Goal: Information Seeking & Learning: Learn about a topic

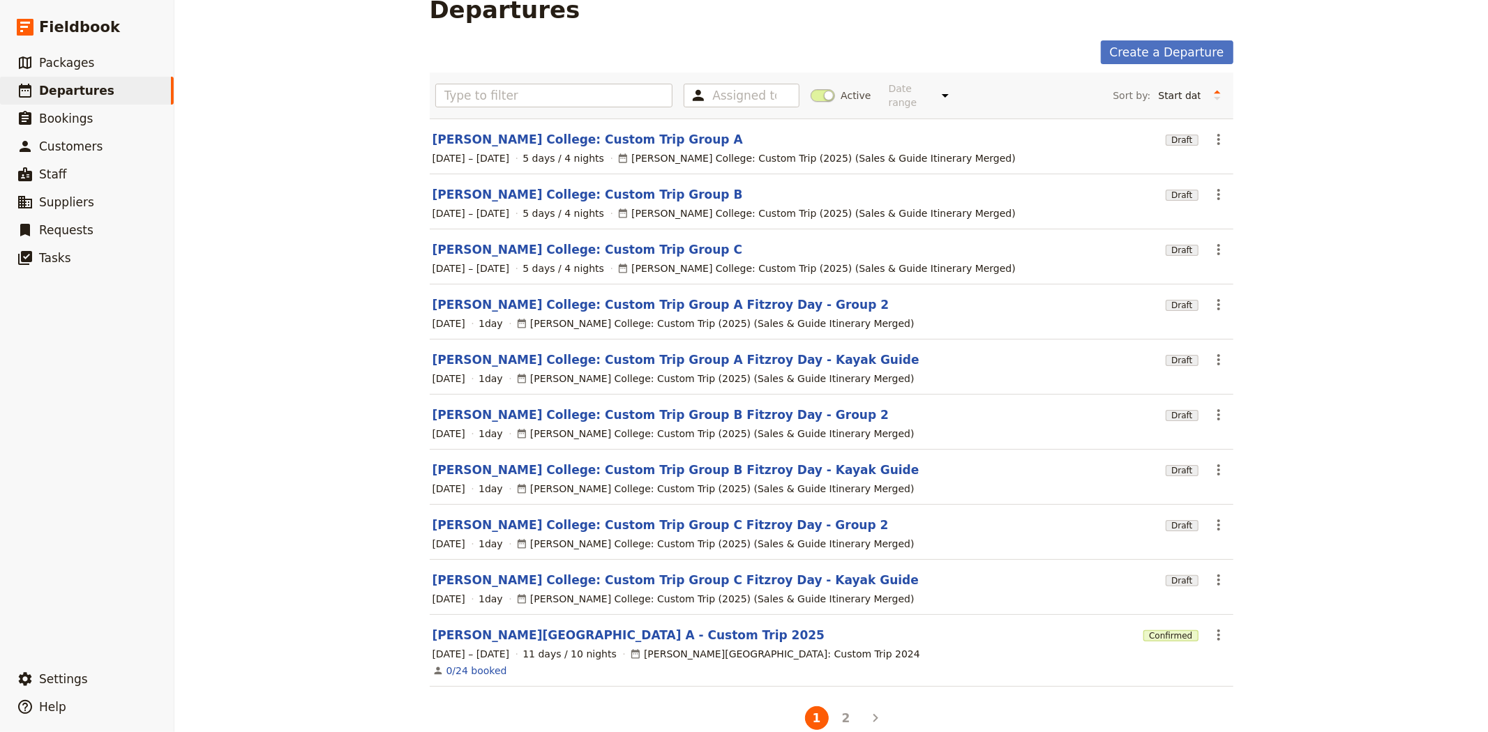
scroll to position [40, 0]
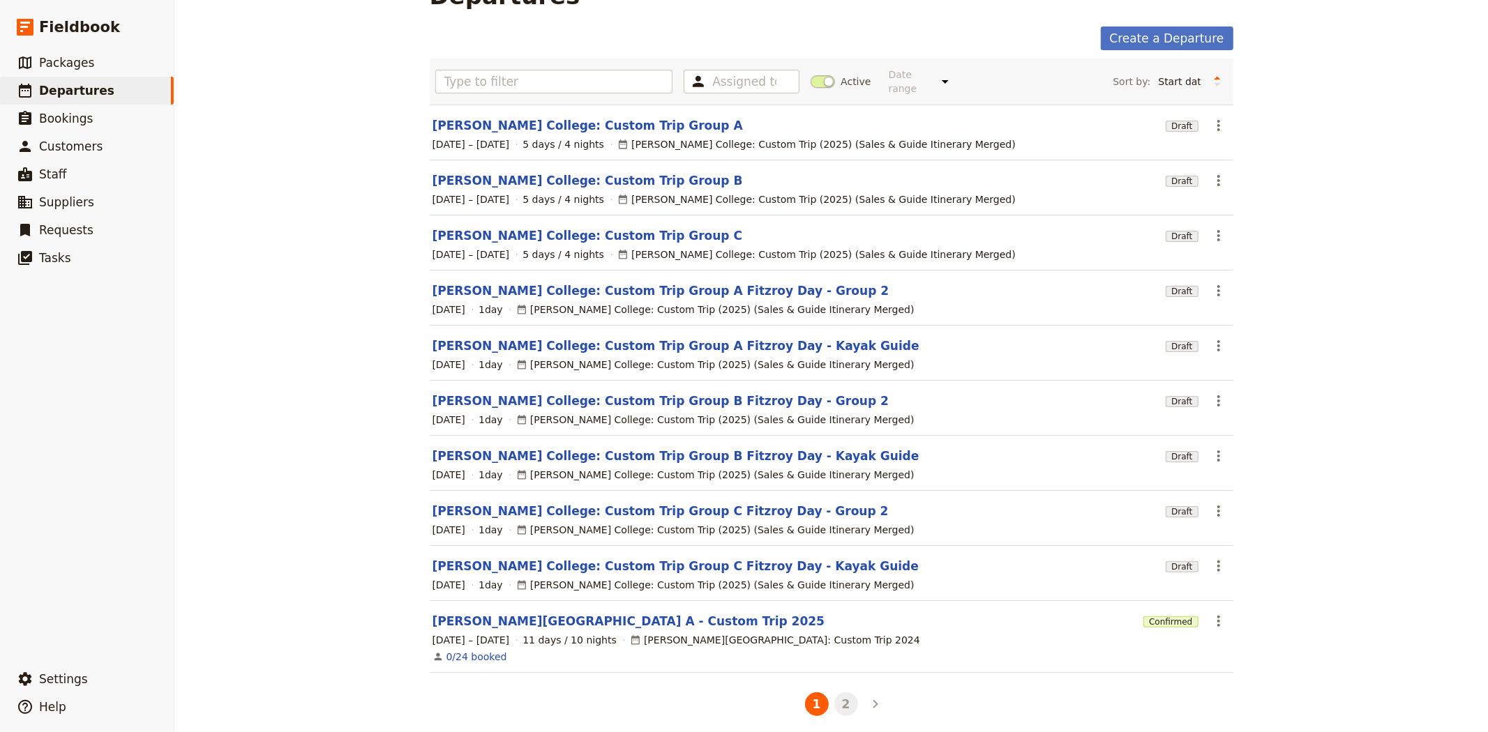
click at [840, 701] on button "2" at bounding box center [846, 705] width 24 height 24
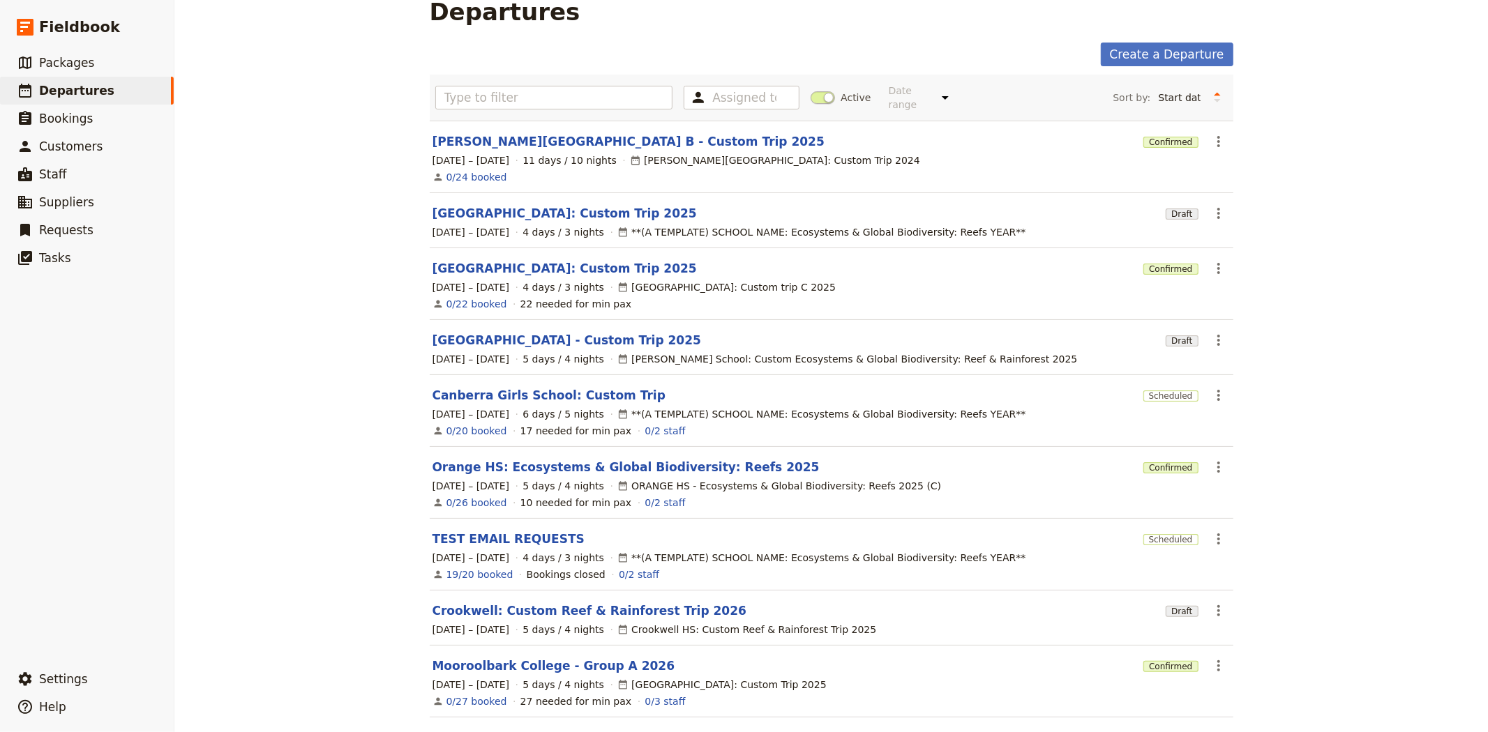
scroll to position [0, 0]
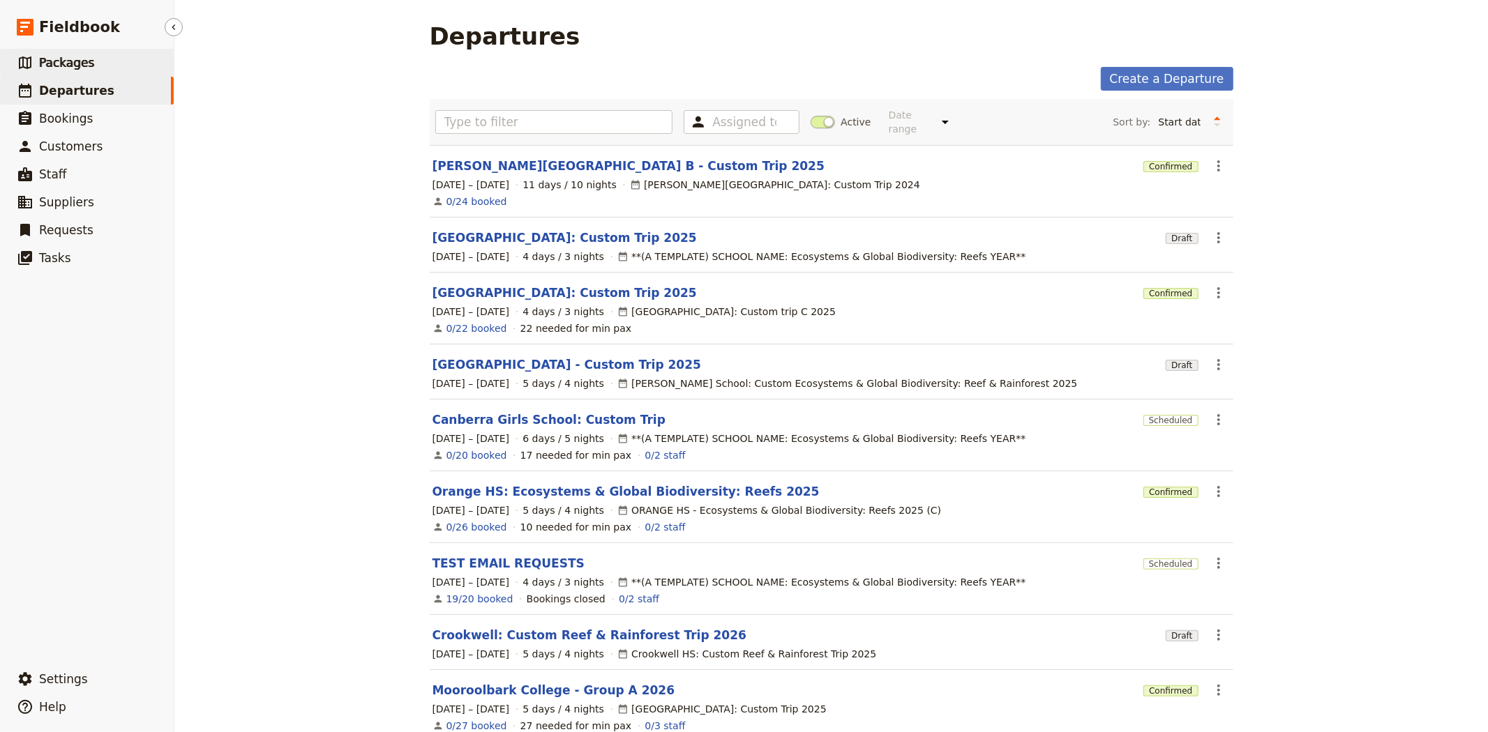
click at [101, 70] on link "​ Packages" at bounding box center [87, 63] width 174 height 28
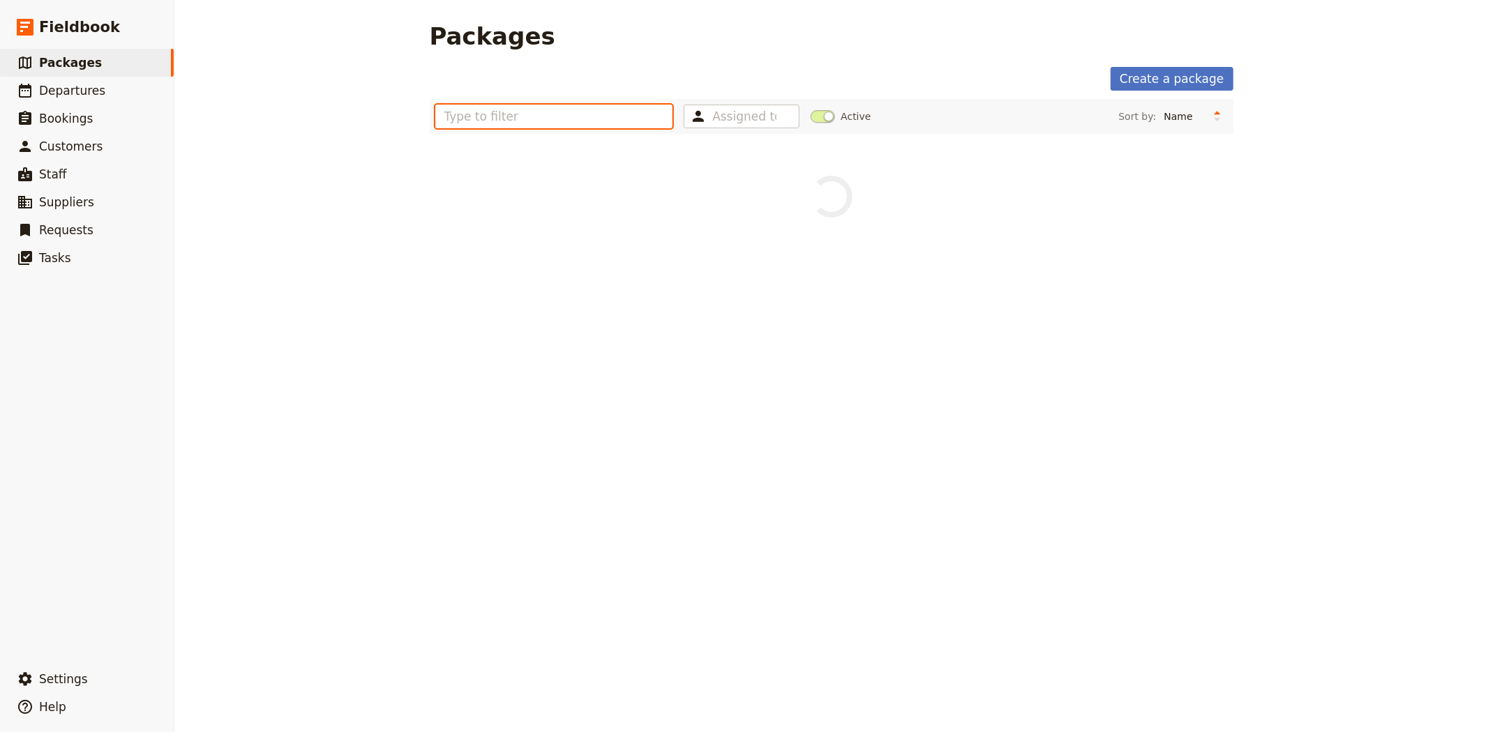
click at [540, 105] on input "text" at bounding box center [554, 117] width 238 height 24
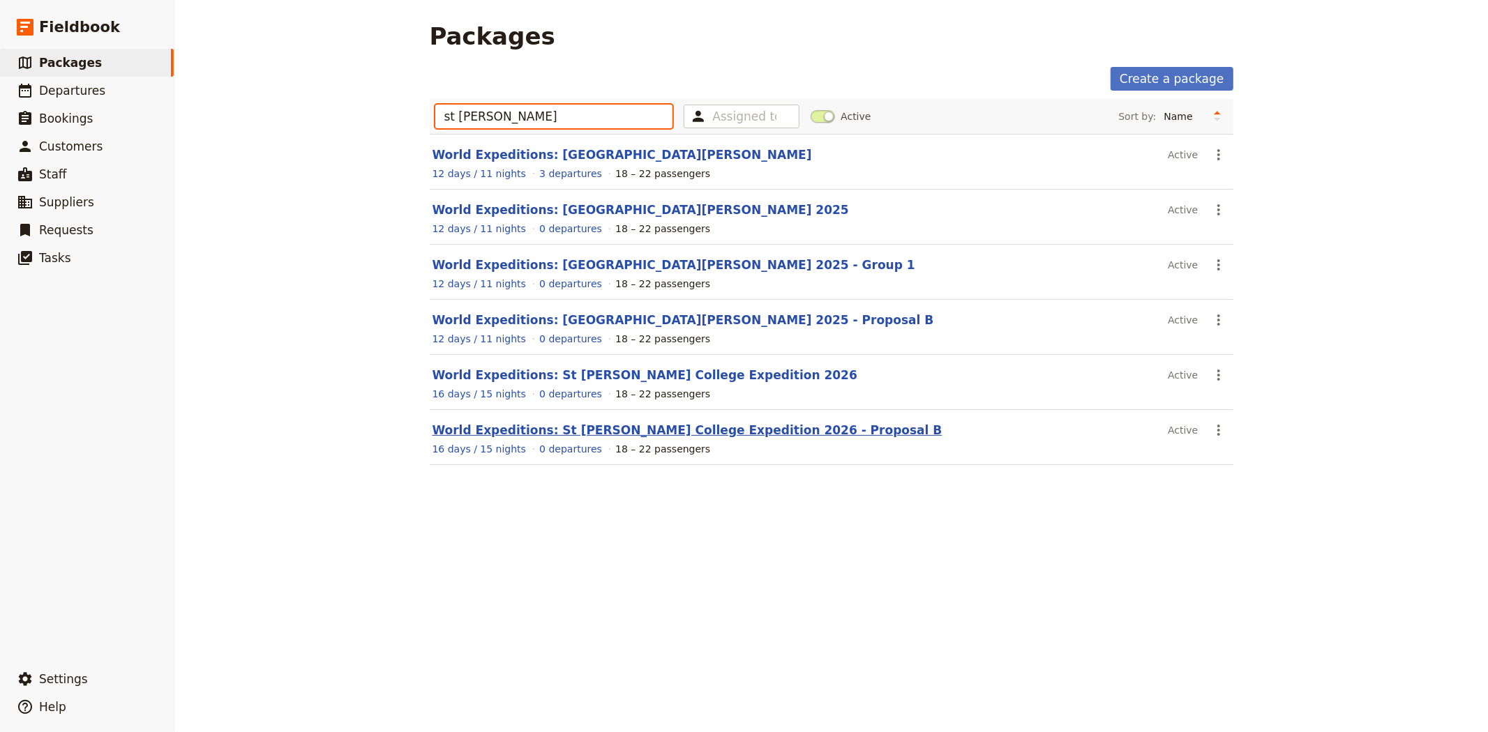
type input "st [PERSON_NAME]"
click at [630, 430] on link "World Expeditions: St [PERSON_NAME] College Expedition 2026 - Proposal B" at bounding box center [687, 430] width 510 height 14
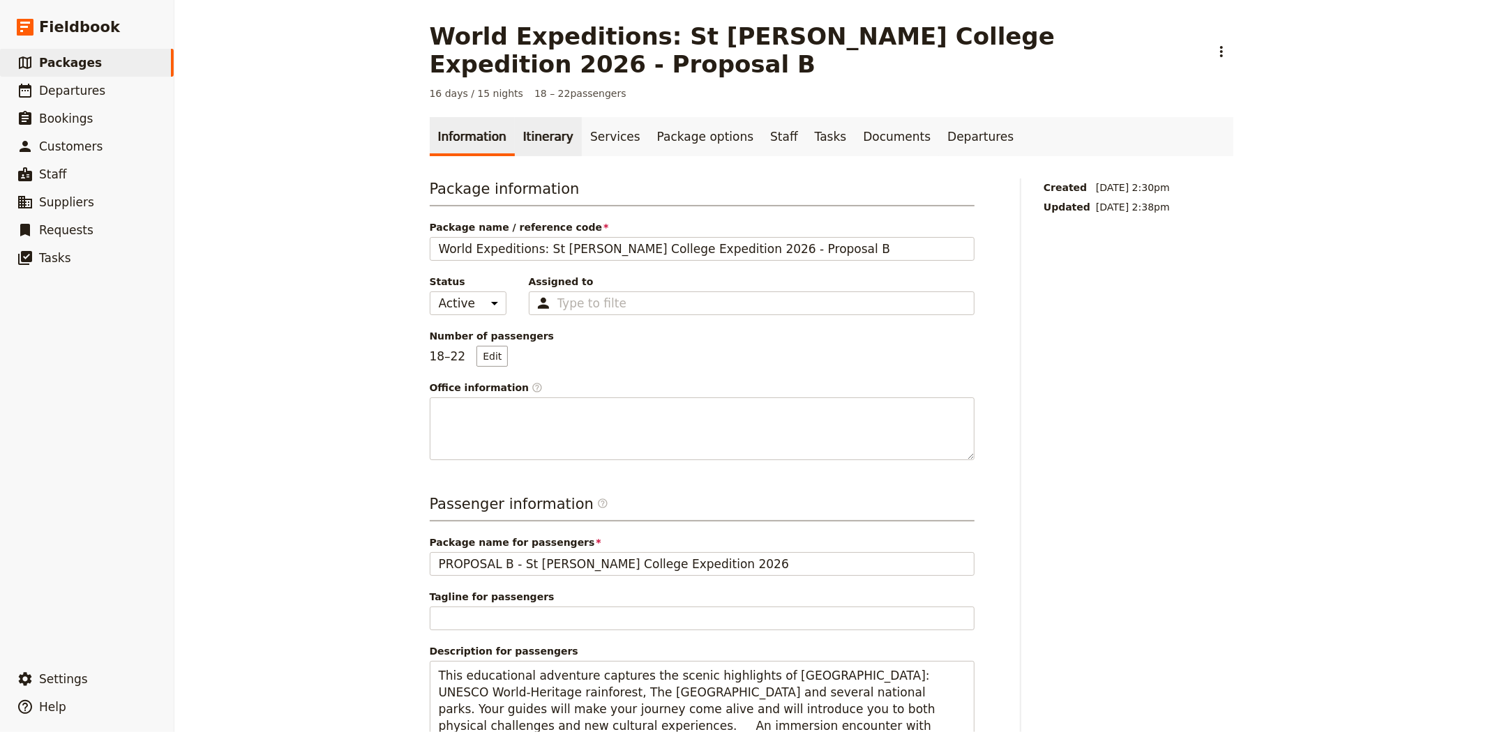
click at [540, 117] on link "Itinerary" at bounding box center [548, 136] width 67 height 39
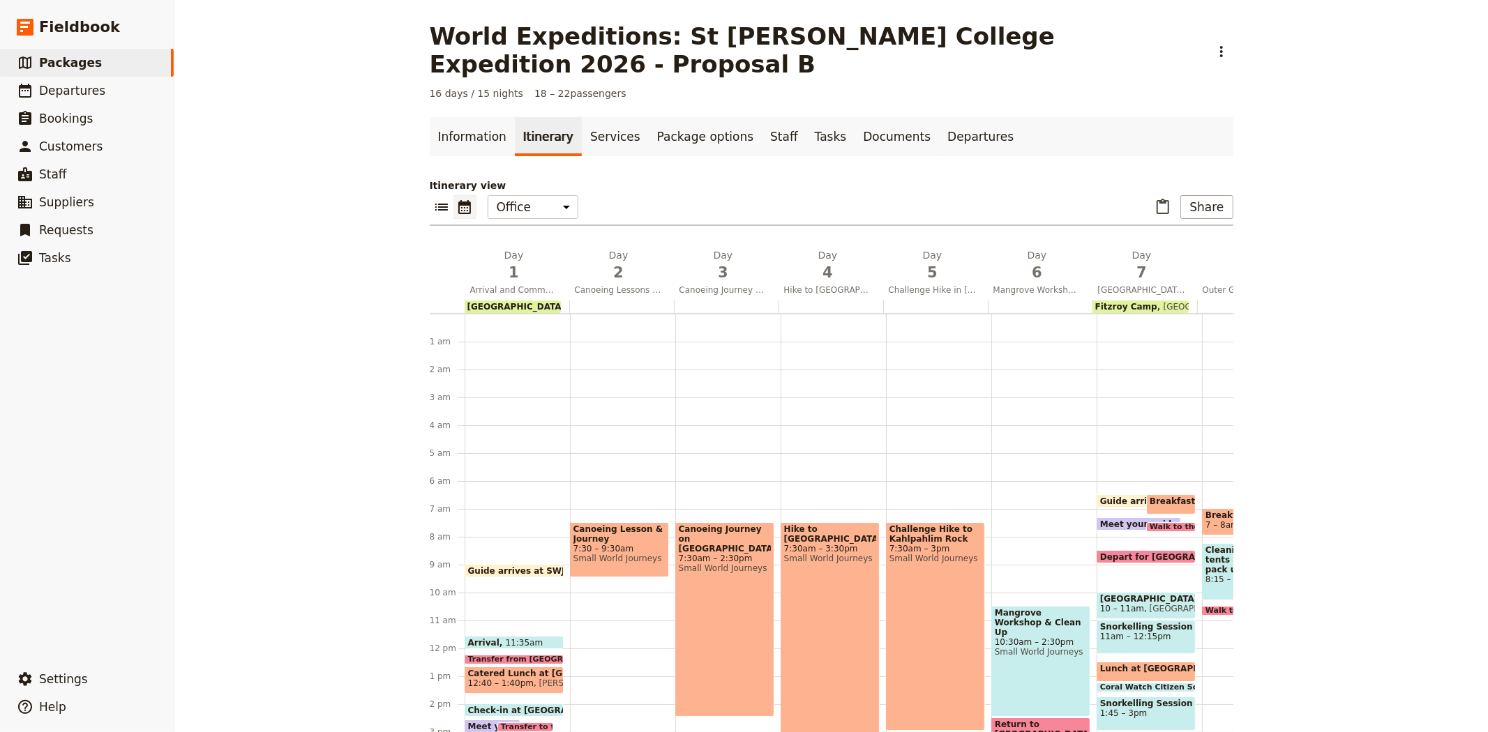
scroll to position [167, 0]
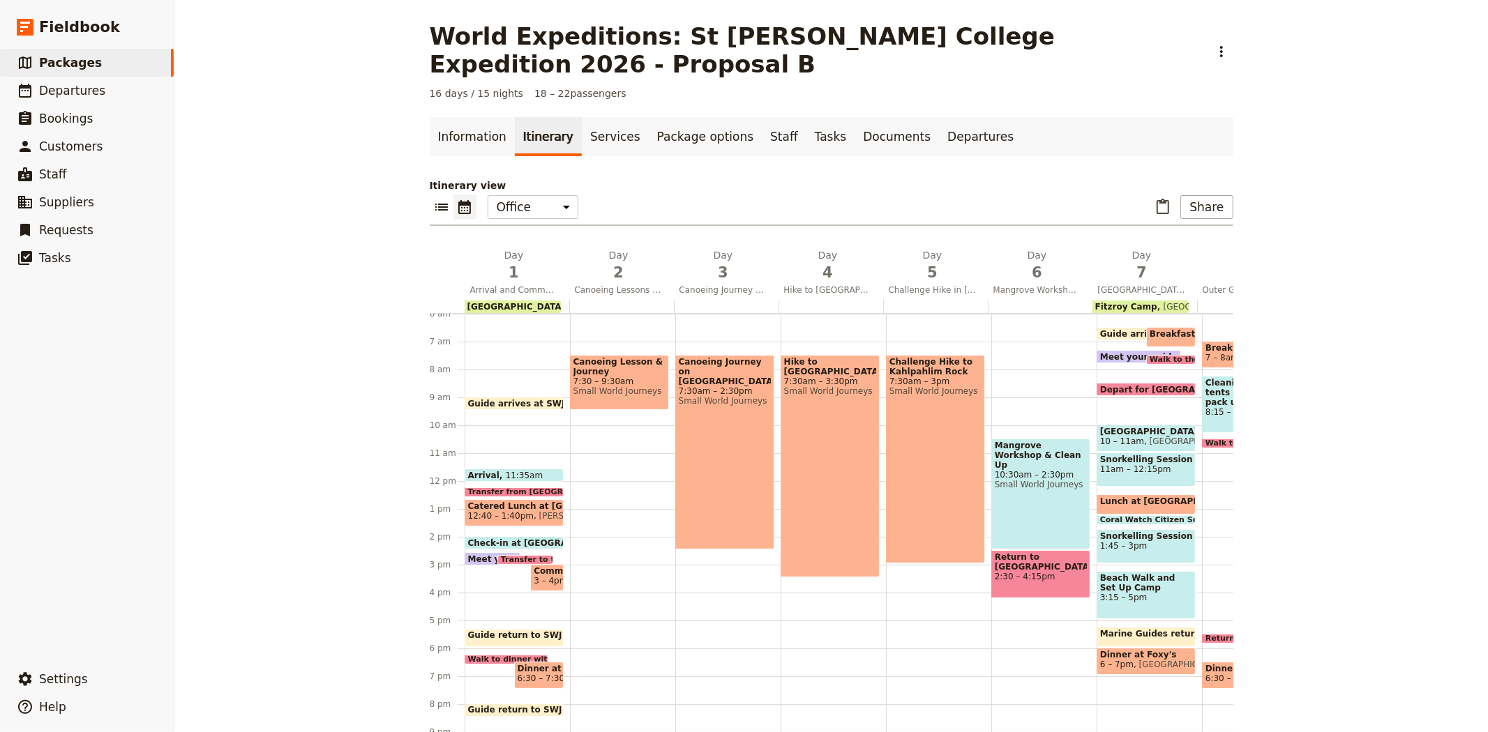
click at [612, 377] on span "7:30 – 9:30am" at bounding box center [619, 382] width 92 height 10
select select "2"
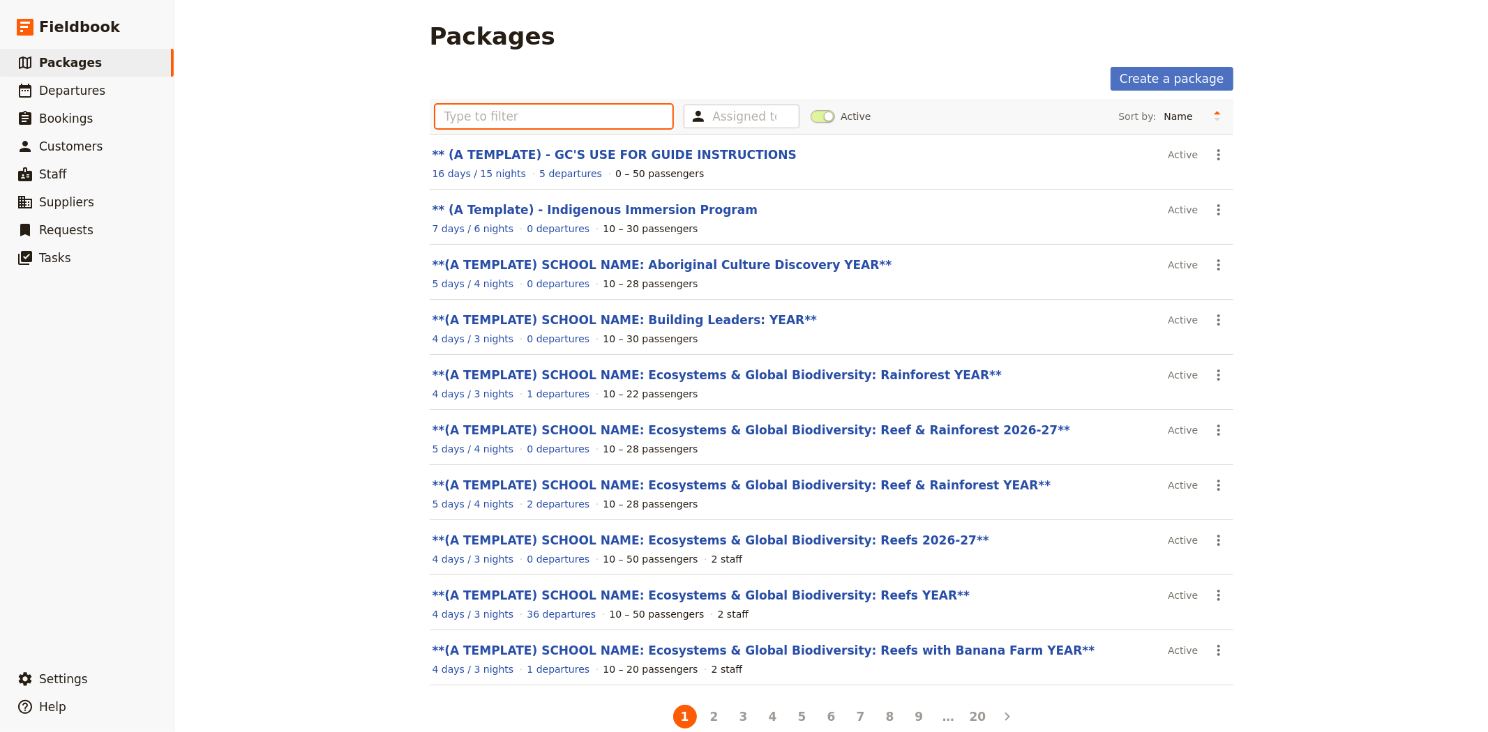
click at [570, 114] on input "text" at bounding box center [554, 117] width 238 height 24
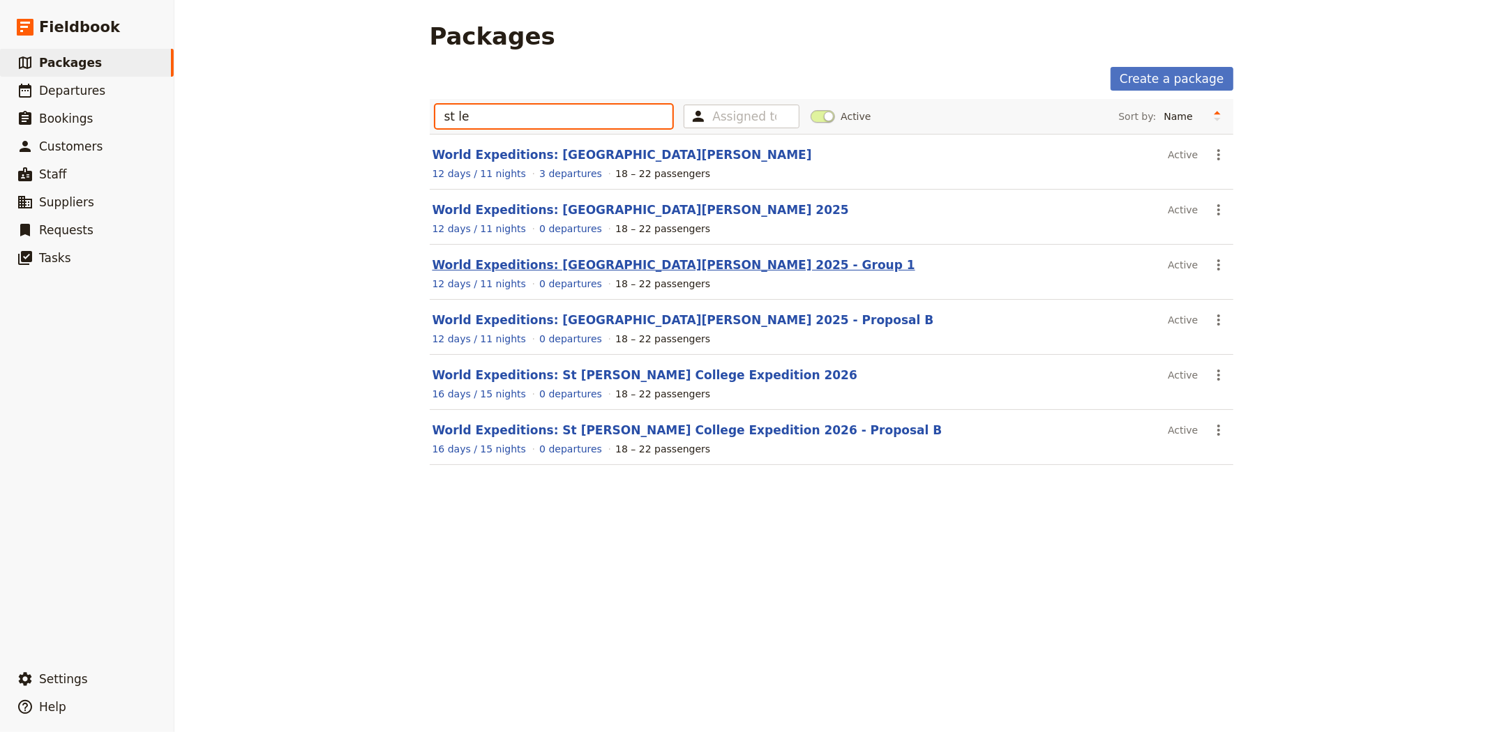
type input "st le"
click at [615, 264] on link "World Expeditions: [GEOGRAPHIC_DATA][PERSON_NAME] 2025 - Group 1" at bounding box center [673, 265] width 483 height 14
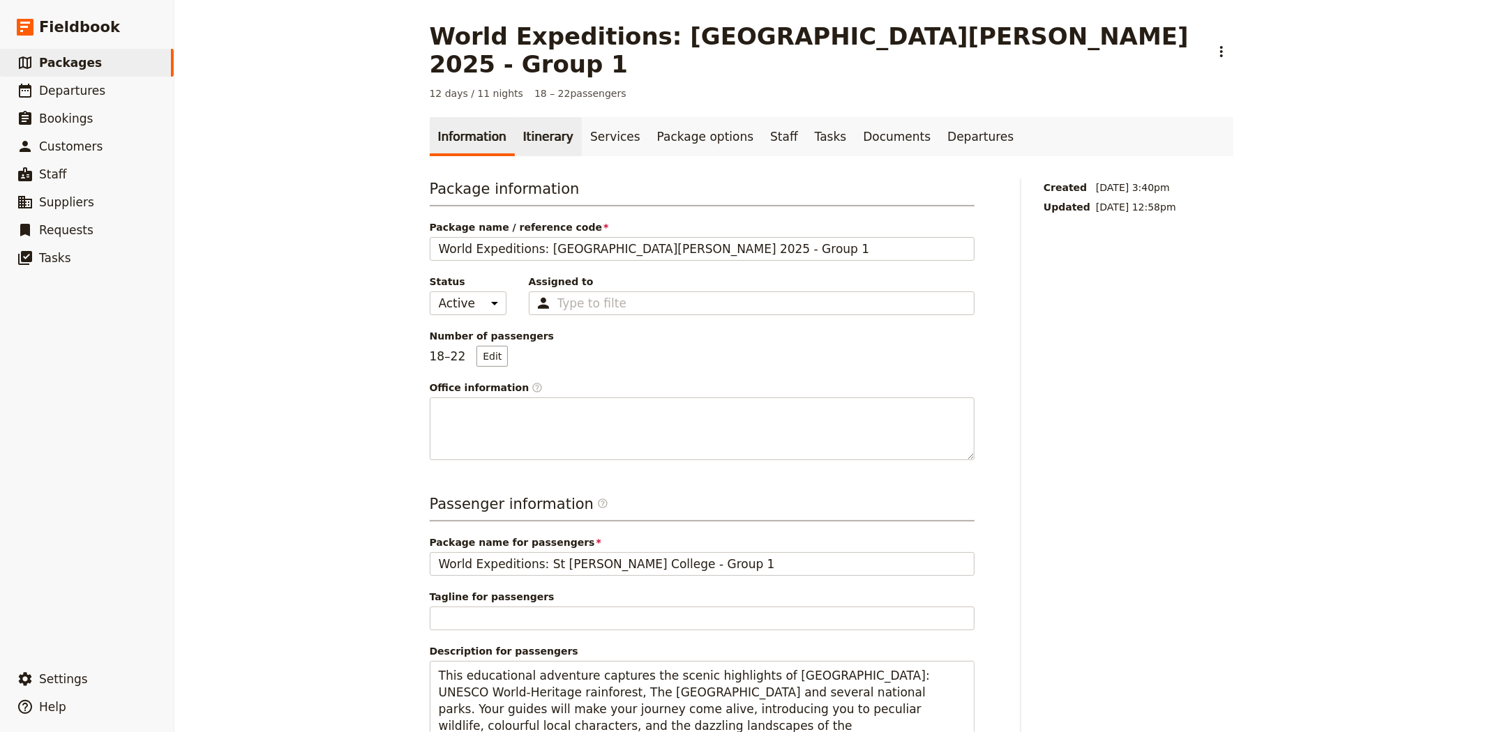
click at [530, 117] on link "Itinerary" at bounding box center [548, 136] width 67 height 39
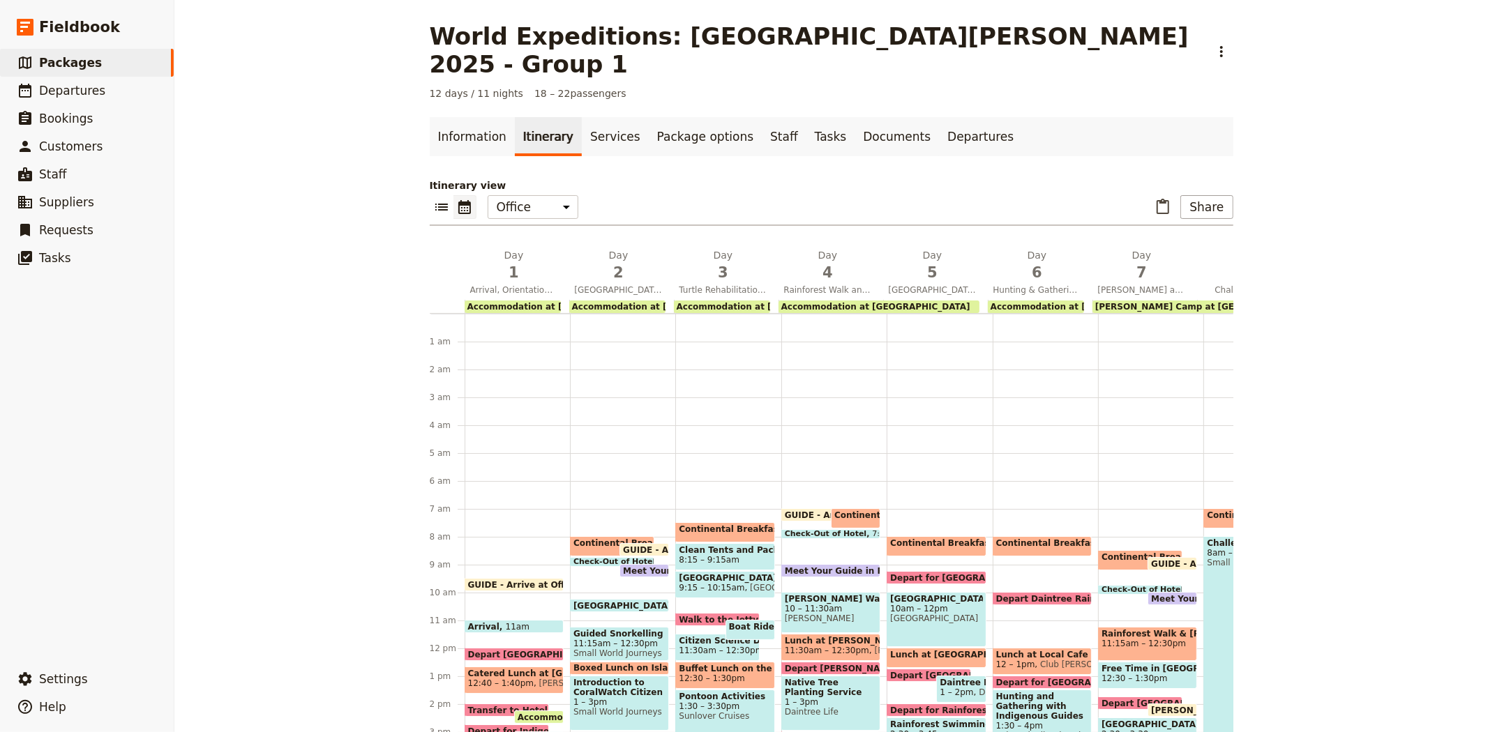
scroll to position [153, 0]
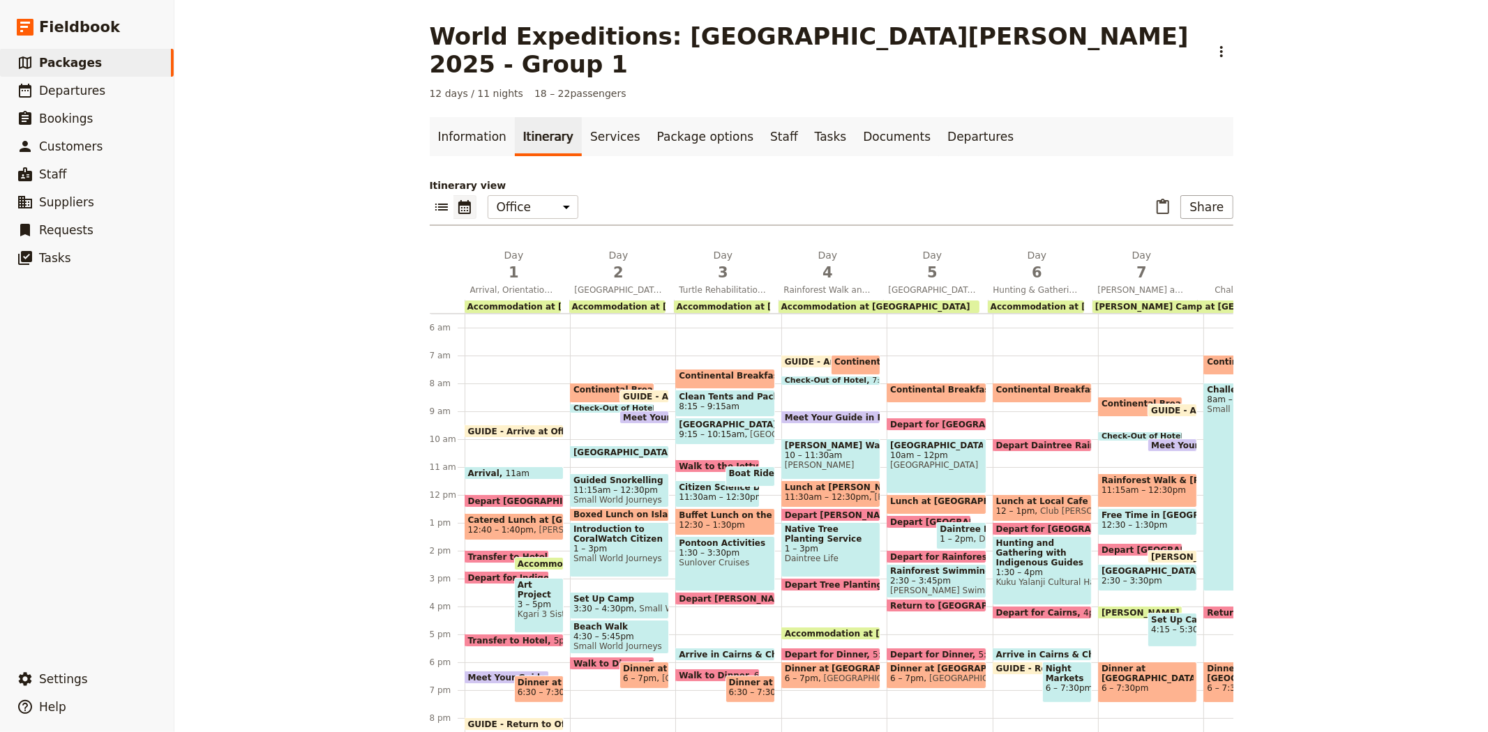
click at [813, 629] on span "Accommodation at [GEOGRAPHIC_DATA] (DRO)" at bounding box center [898, 633] width 226 height 9
select select "4"
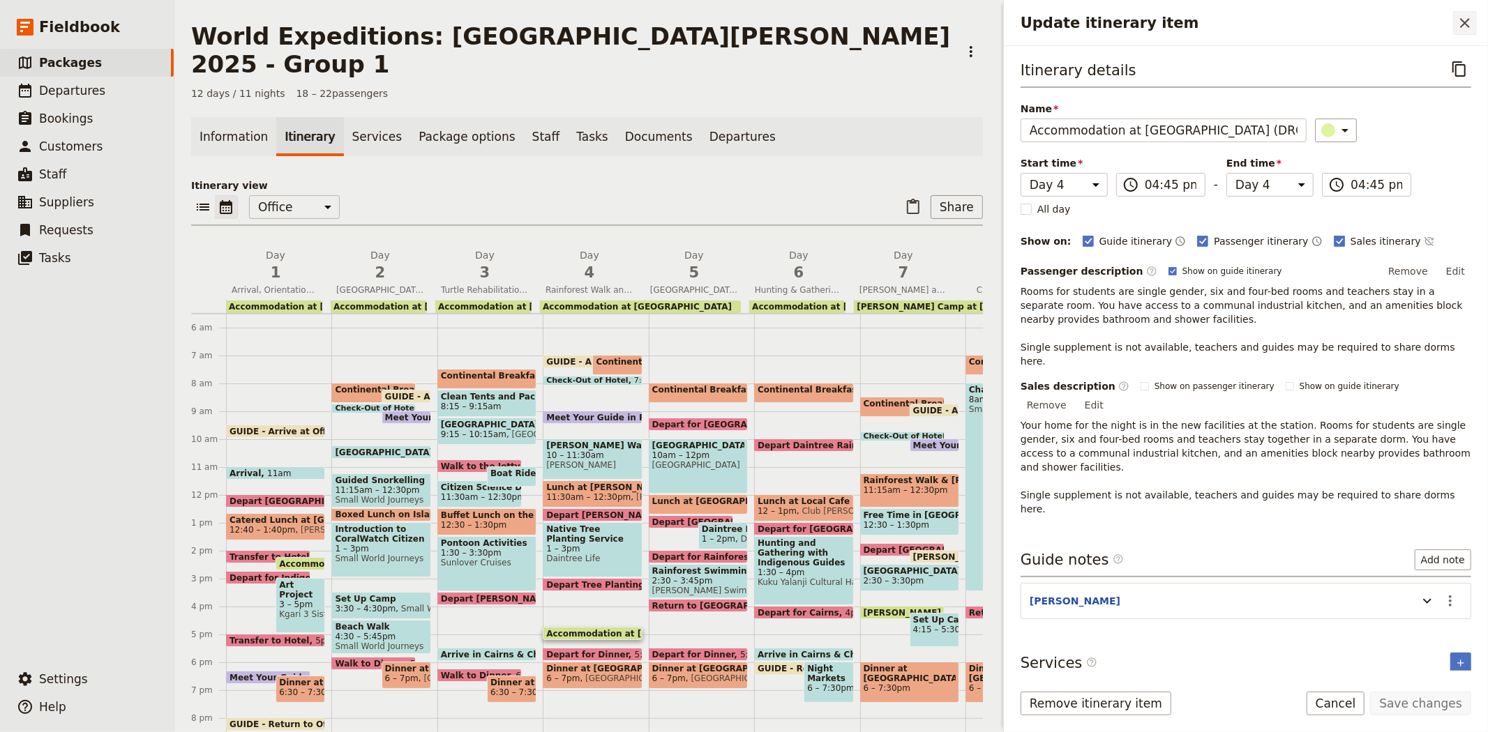
click at [1467, 16] on icon "Close drawer" at bounding box center [1464, 23] width 17 height 17
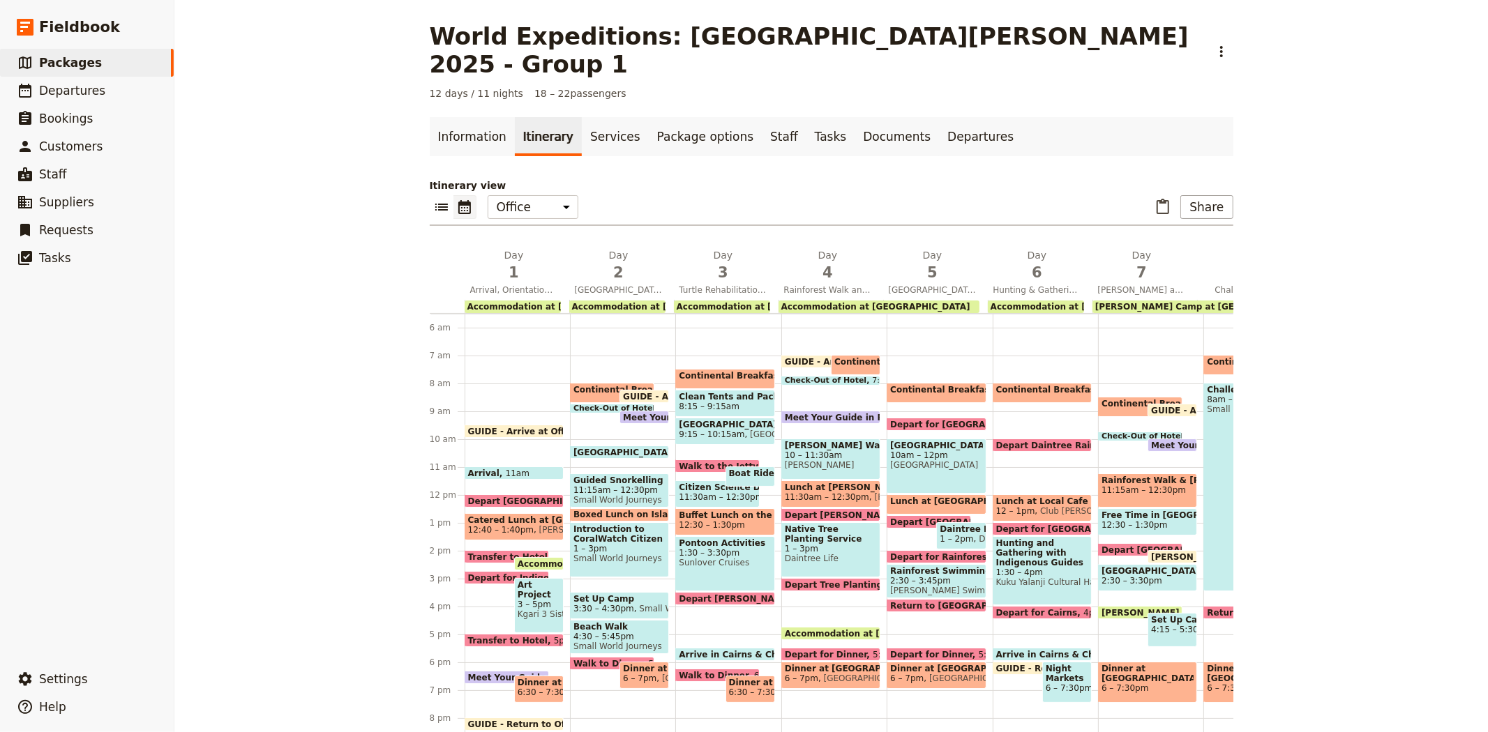
click at [280, 353] on div "World Expeditions: [GEOGRAPHIC_DATA][PERSON_NAME] 2025 - Group 1 ​ 12 days / 11…" at bounding box center [830, 366] width 1313 height 732
click at [58, 91] on span "Departures" at bounding box center [72, 91] width 66 height 14
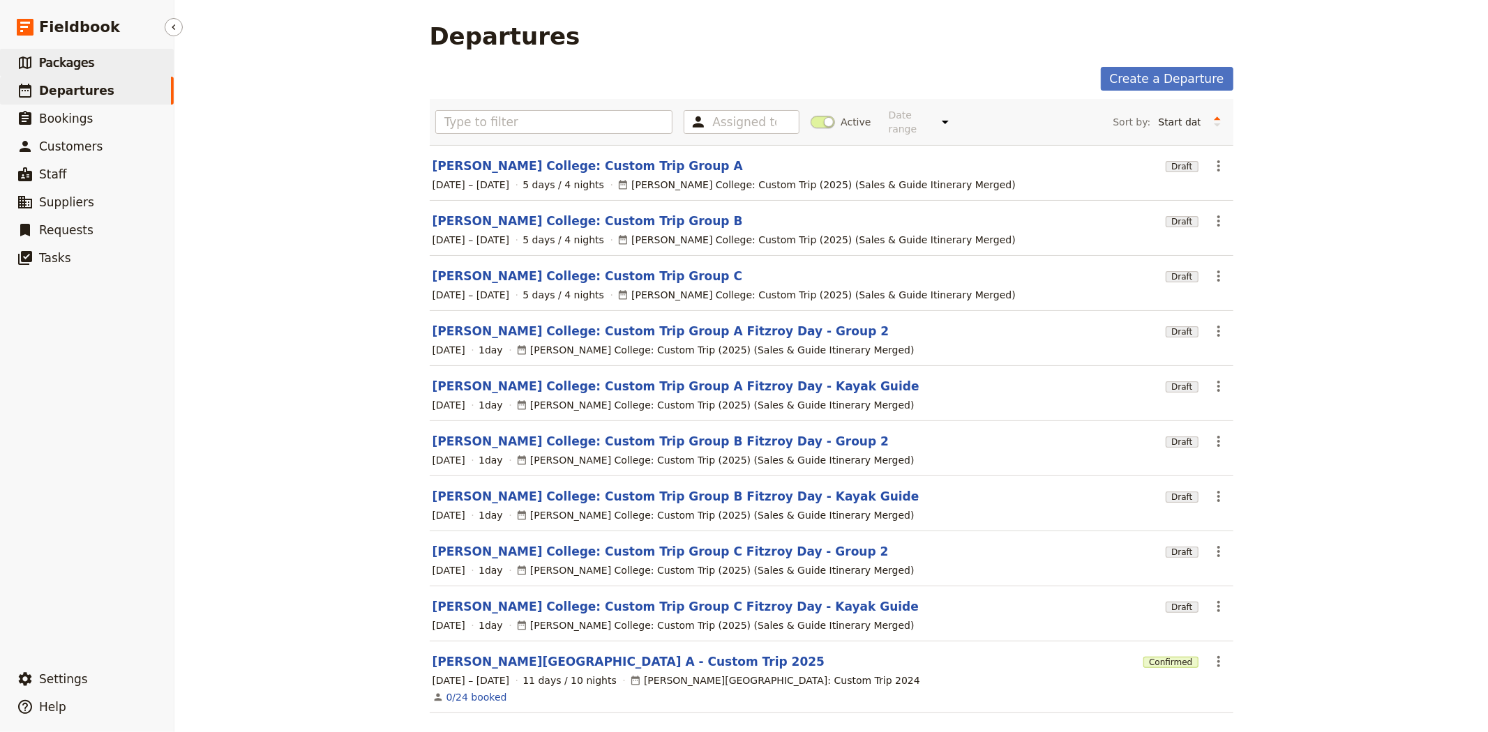
click at [85, 52] on link "​ Packages" at bounding box center [87, 63] width 174 height 28
